Goal: Navigation & Orientation: Find specific page/section

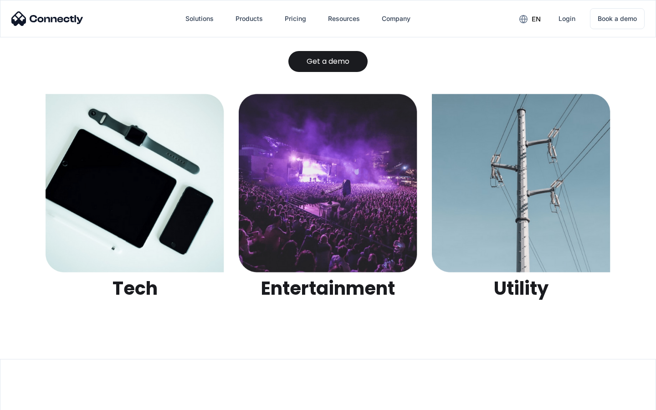
scroll to position [2875, 0]
